Goal: Check status: Check status

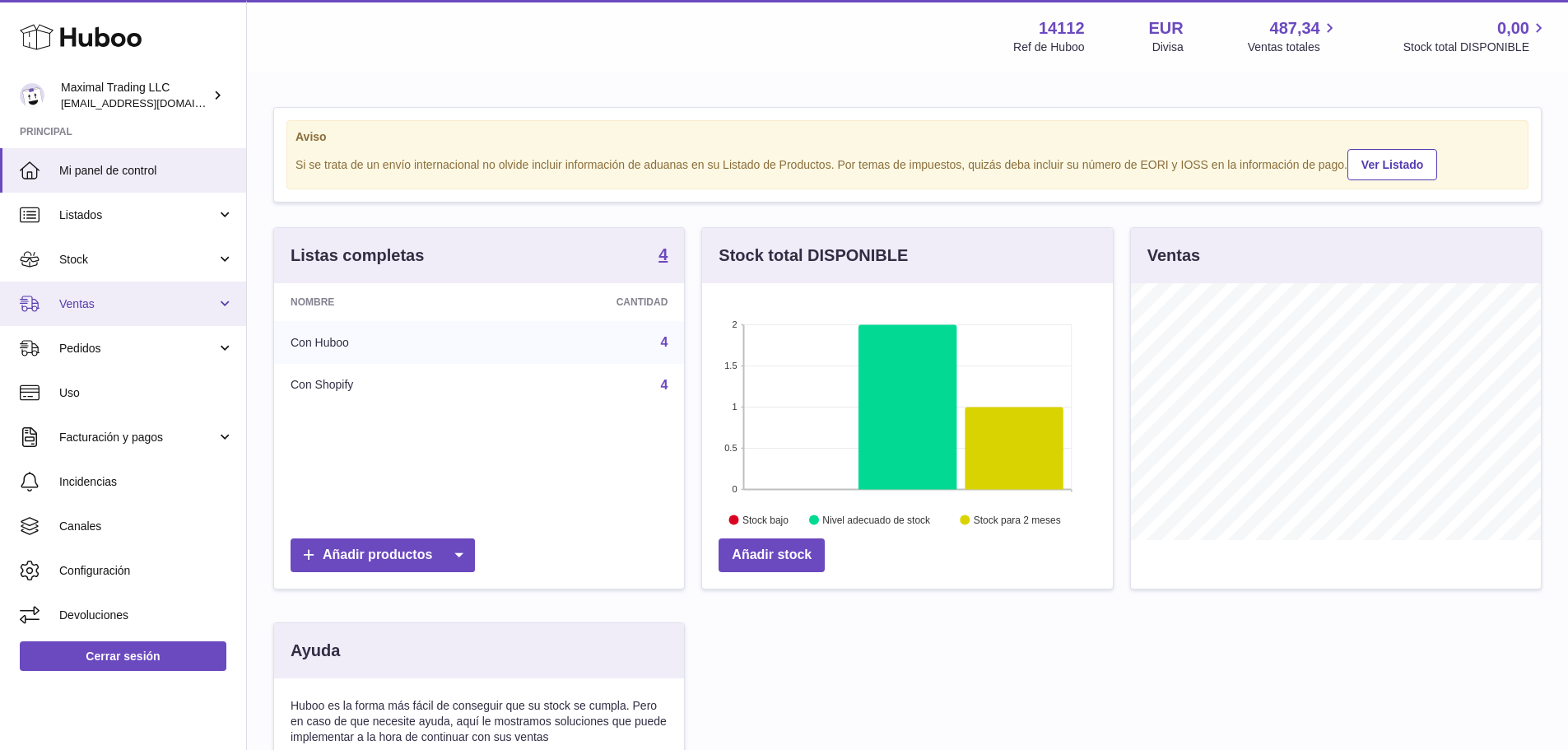
scroll to position [257, 411]
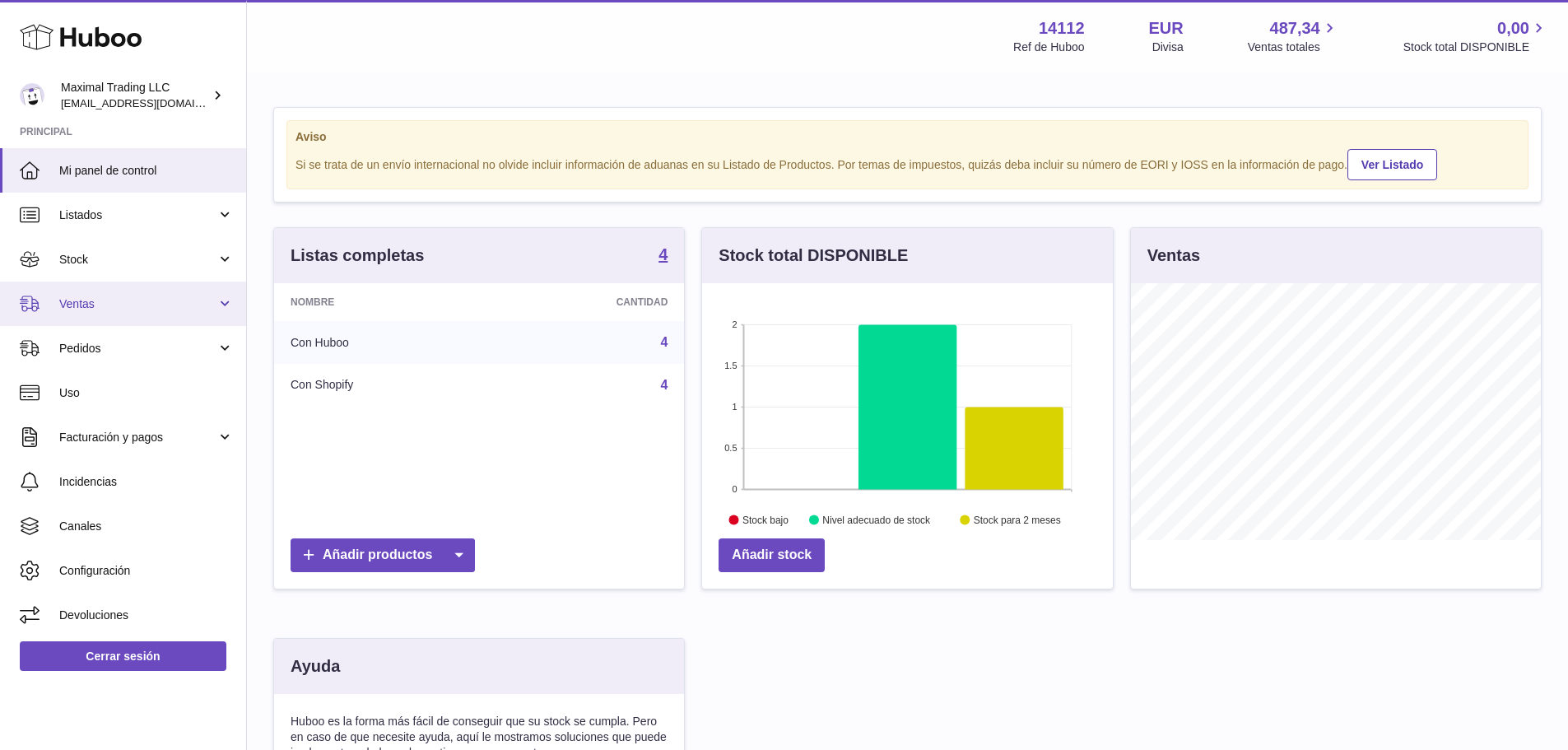
click at [105, 309] on span "Ventas" at bounding box center [138, 304] width 157 height 16
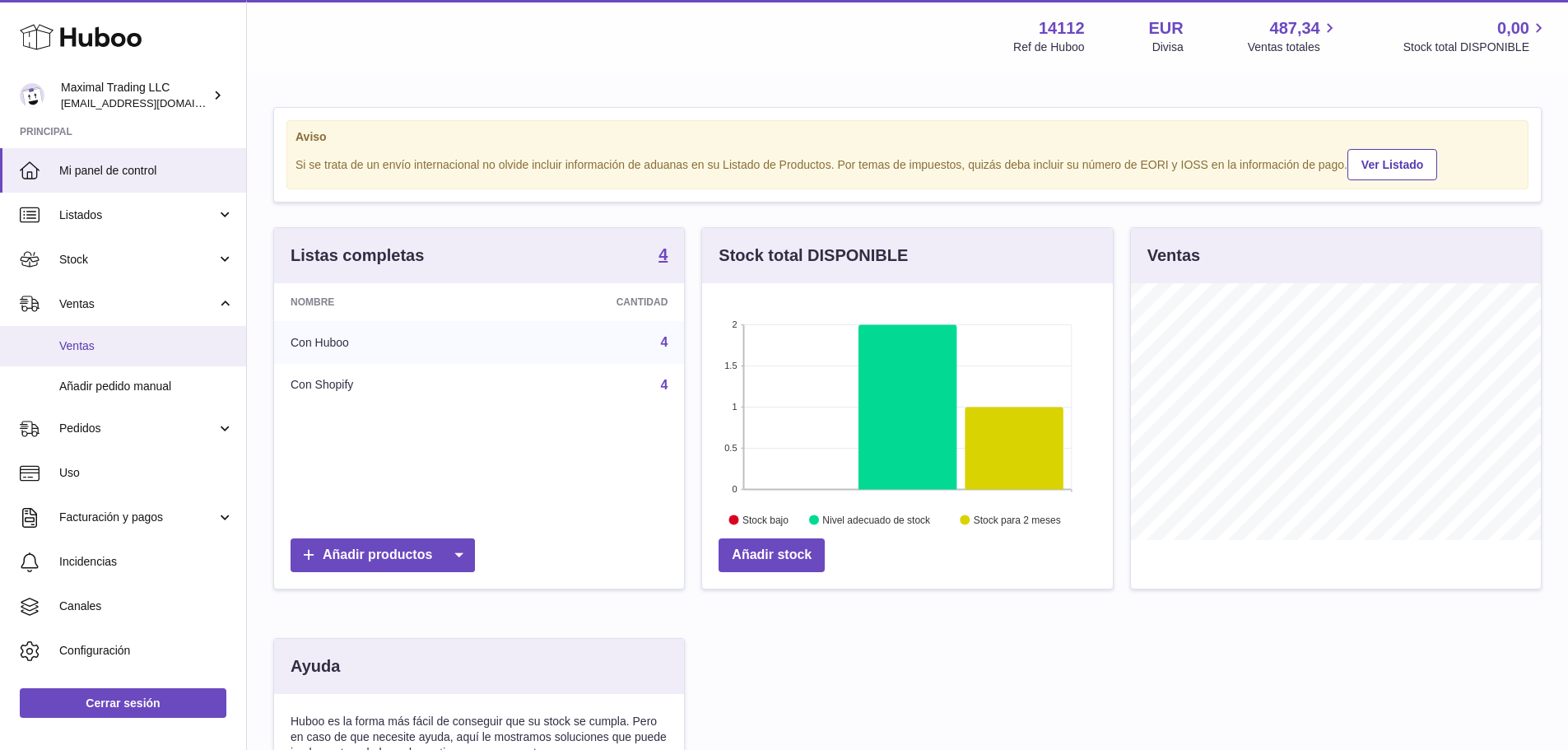
click at [102, 345] on span "Ventas" at bounding box center [146, 346] width 174 height 16
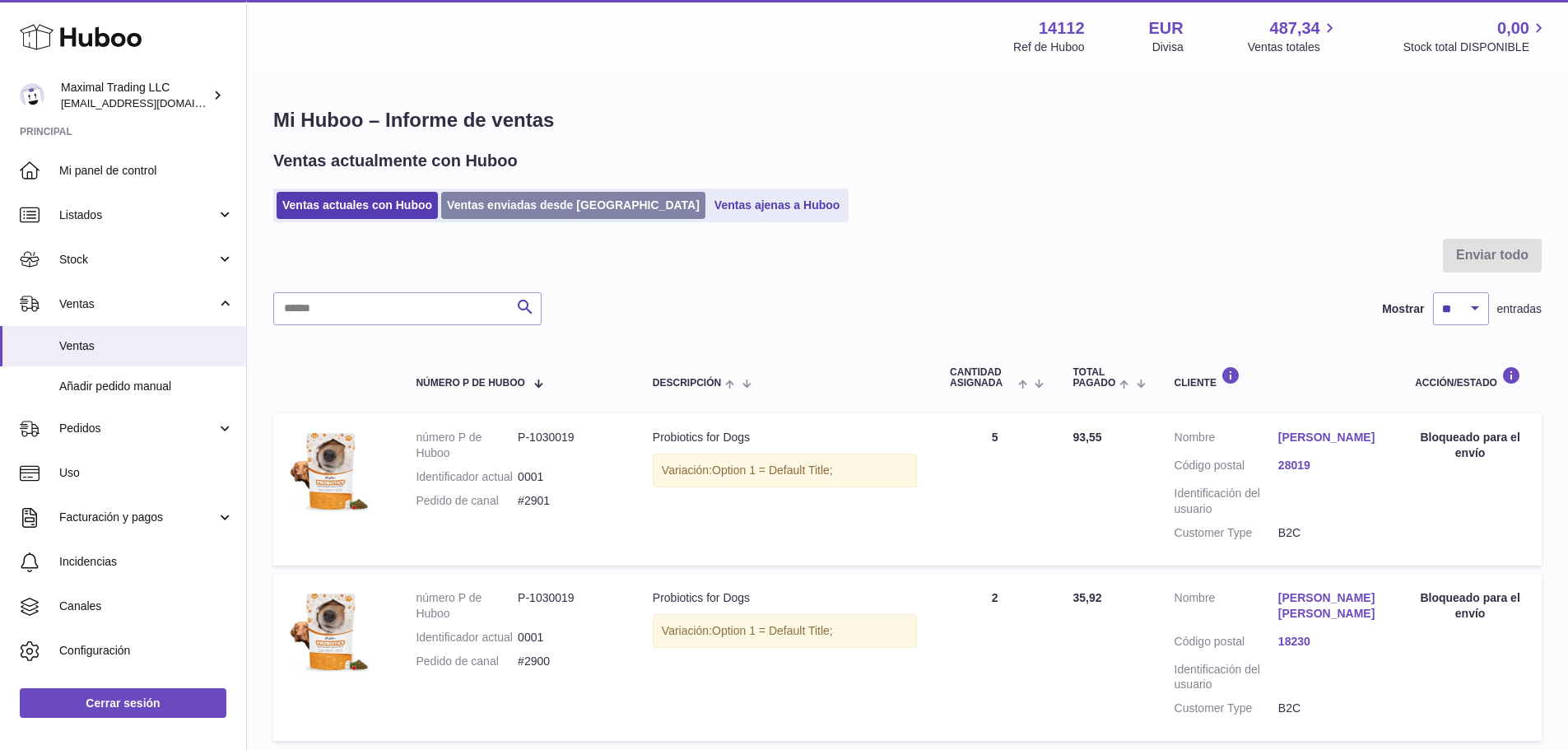
click at [555, 204] on link "Ventas enviadas desde [GEOGRAPHIC_DATA]" at bounding box center [572, 204] width 264 height 27
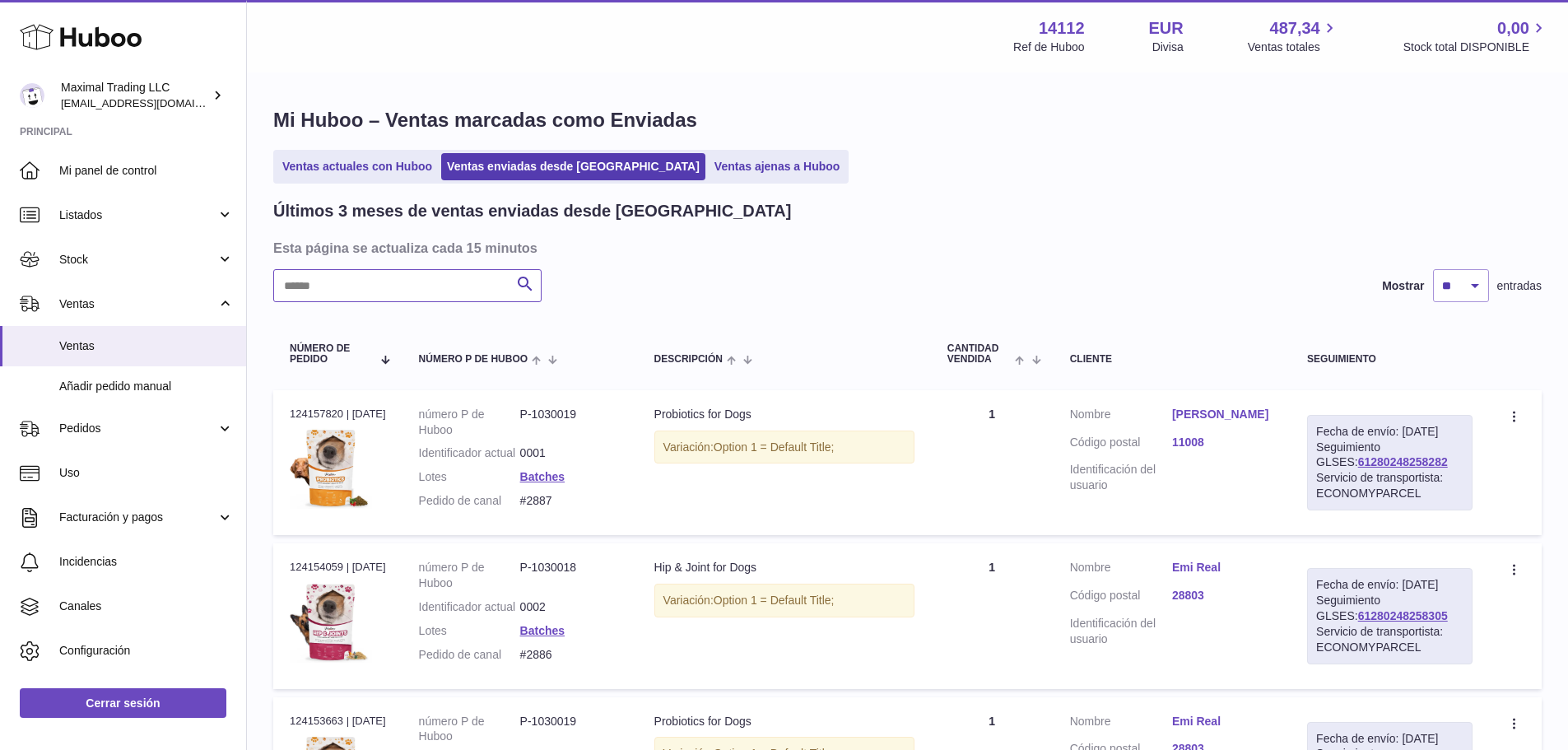
click at [449, 271] on input "text" at bounding box center [407, 285] width 268 height 33
paste input "****"
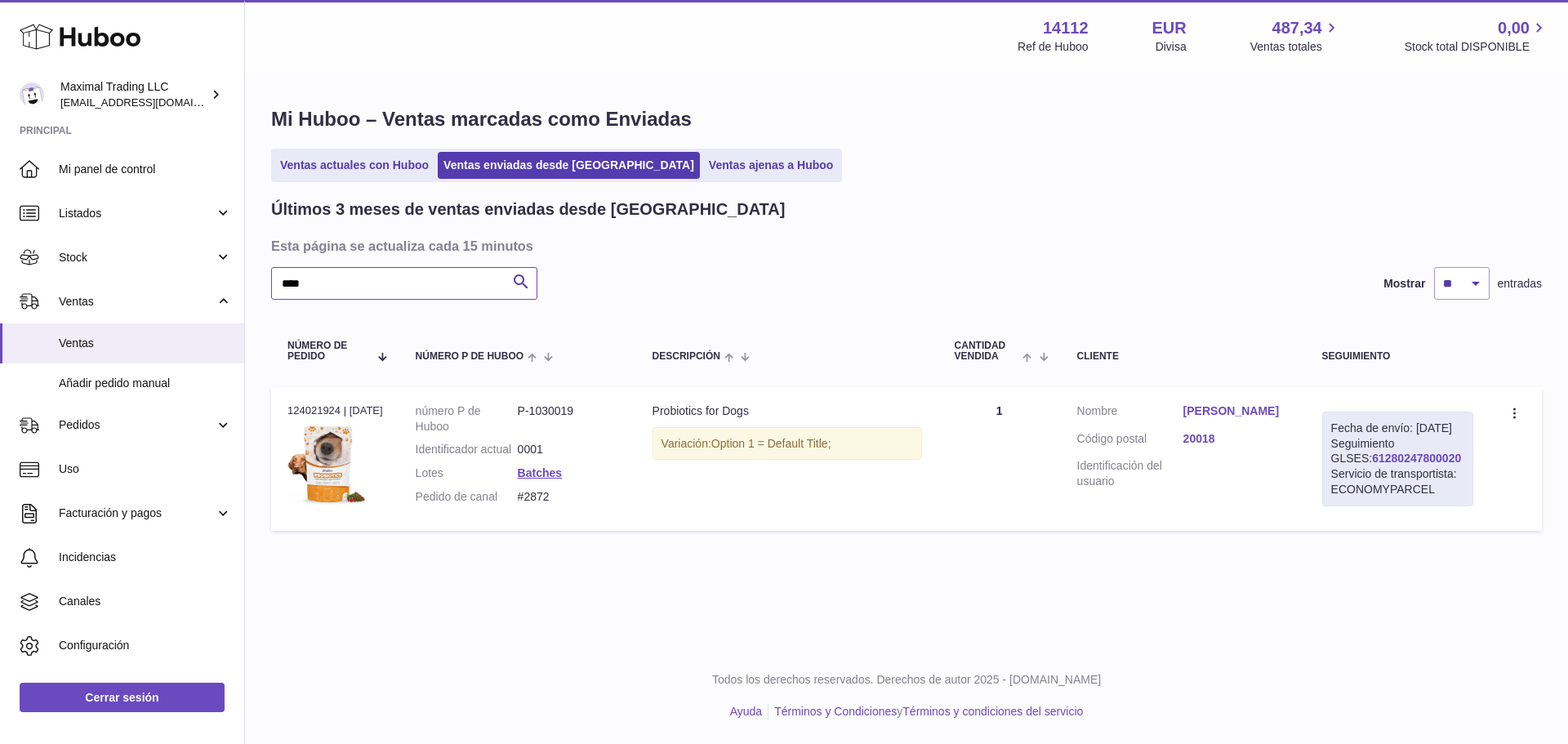
type input "****"
drag, startPoint x: 1428, startPoint y: 474, endPoint x: 1332, endPoint y: 475, distance: 96.0
click at [1332, 475] on div "Fecha de envío: 3º sep. 2025 Seguimiento GLSES: 61280247800020 Servicio de tran…" at bounding box center [1397, 459] width 151 height 95
copy link "61280247800020"
click at [1224, 402] on td "Cliente Nombre Beatriz Landa Código postal 20018 Identificación del usuario" at bounding box center [1183, 458] width 245 height 143
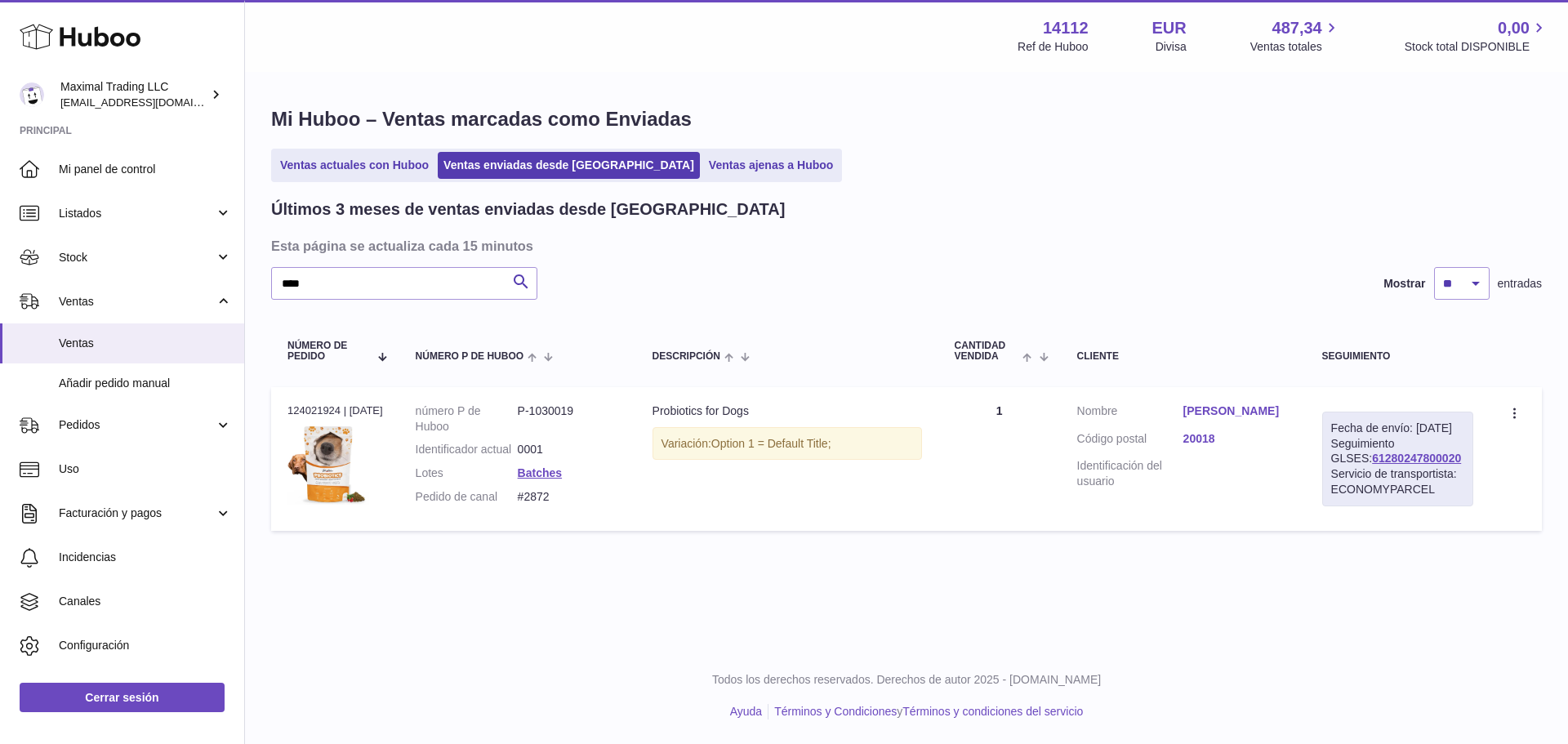
click at [1222, 412] on link "Beatriz Landa" at bounding box center [1236, 412] width 106 height 16
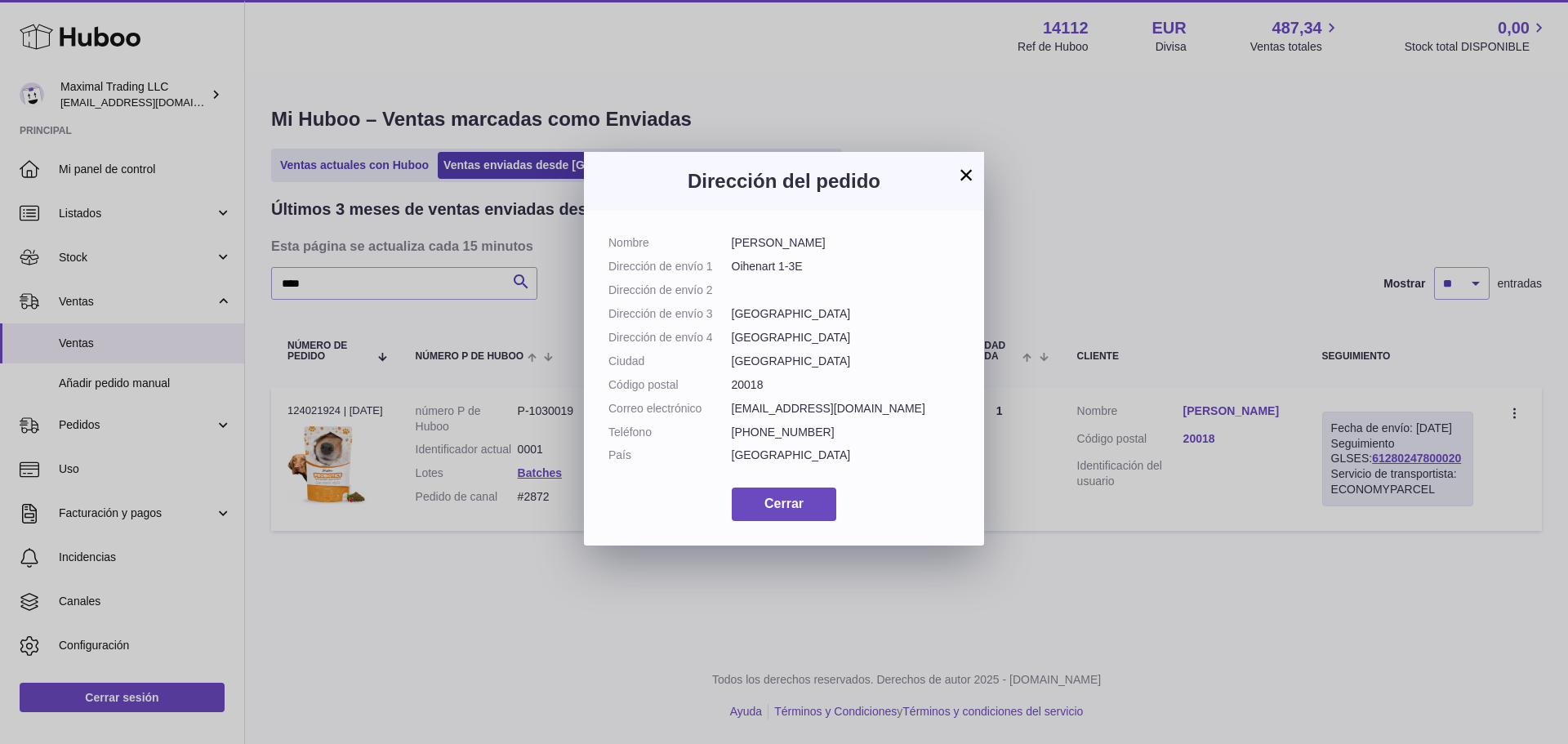
click at [967, 168] on button "×" at bounding box center [967, 175] width 20 height 20
